Goal: Task Accomplishment & Management: Manage account settings

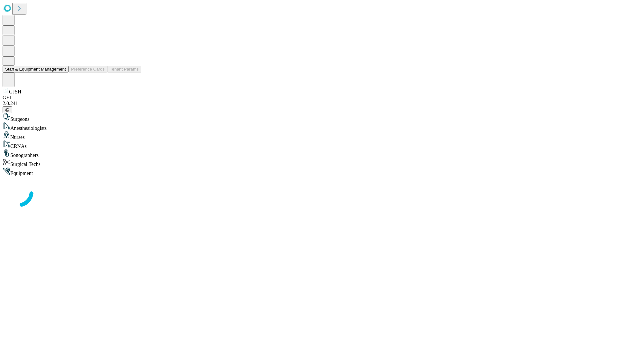
click at [61, 72] on button "Staff & Equipment Management" at bounding box center [36, 69] width 66 height 7
